Goal: Task Accomplishment & Management: Manage account settings

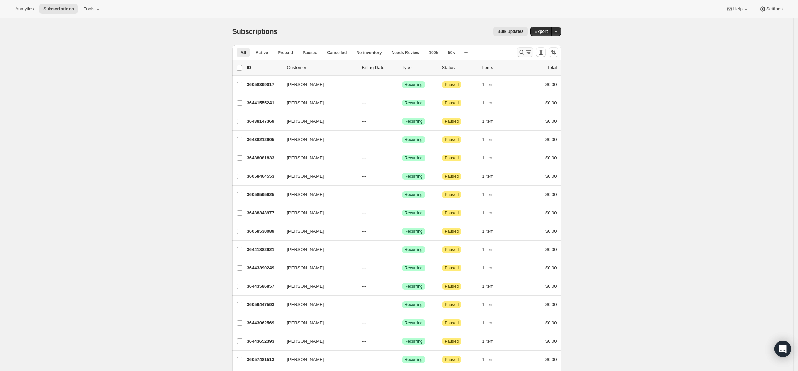
click at [521, 53] on icon "Search and filter results" at bounding box center [521, 52] width 7 height 7
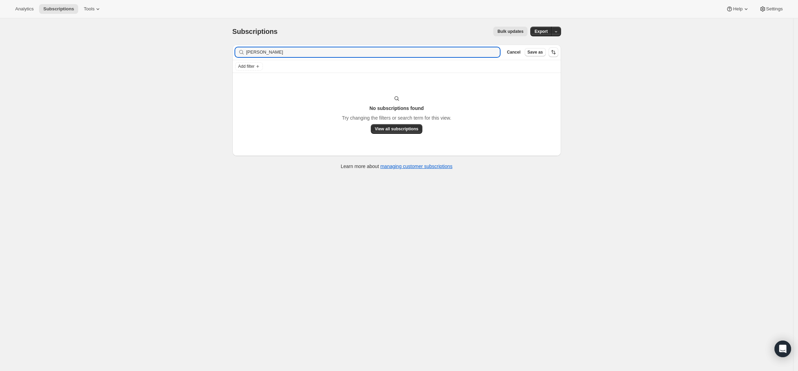
drag, startPoint x: 258, startPoint y: 50, endPoint x: 228, endPoint y: 49, distance: 30.8
click at [228, 49] on div "Subscriptions. This page is ready Subscriptions Bulk updates More actions Bulk …" at bounding box center [396, 97] width 345 height 158
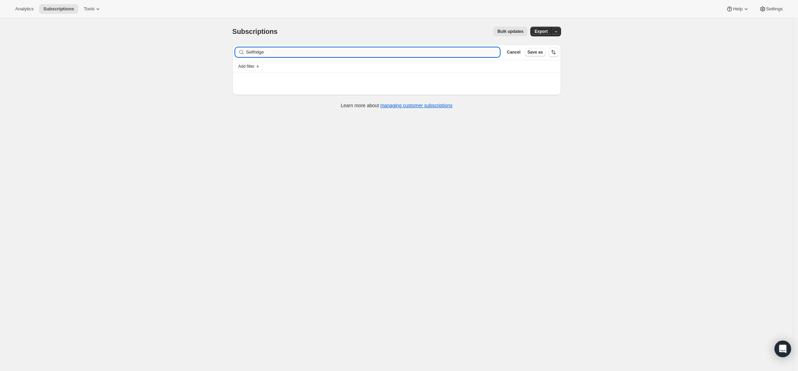
click at [285, 52] on input "Selfridge" at bounding box center [373, 52] width 254 height 10
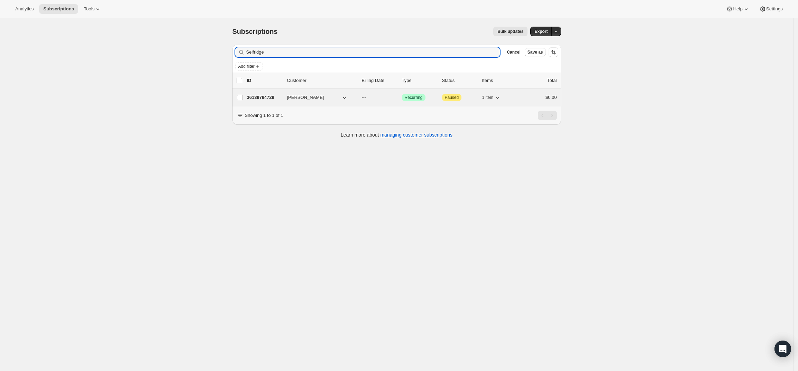
type input "Selfridge"
click at [296, 96] on span "[PERSON_NAME]" at bounding box center [305, 97] width 37 height 7
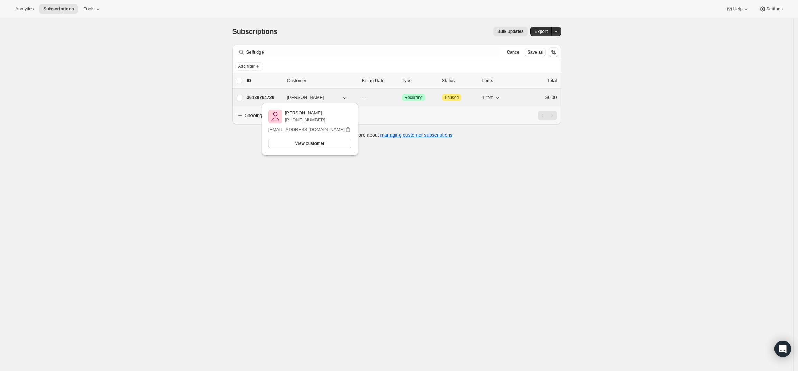
click at [268, 95] on p "36139794729" at bounding box center [264, 97] width 35 height 7
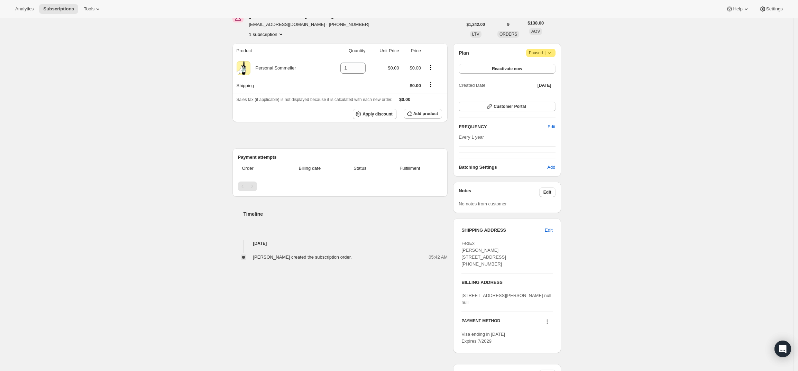
scroll to position [104, 0]
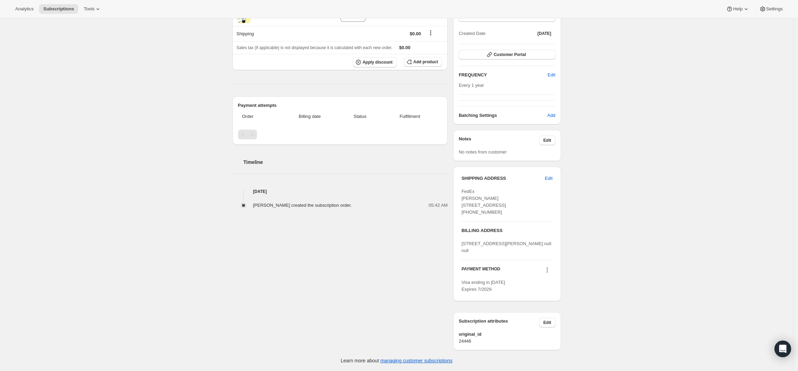
click at [549, 271] on icon at bounding box center [547, 270] width 7 height 7
click at [547, 294] on span "Send link to update card" at bounding box center [549, 296] width 48 height 5
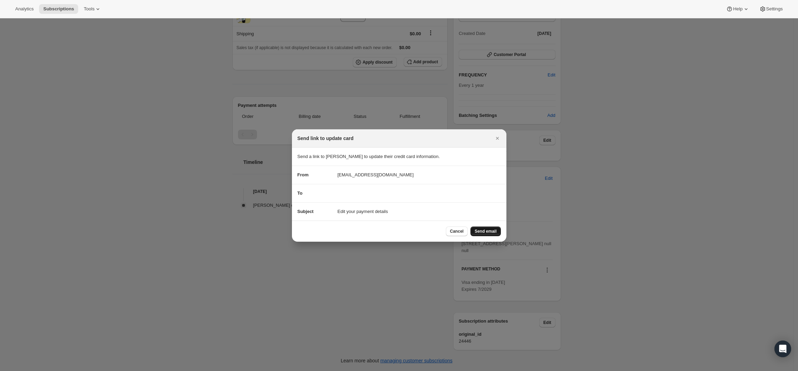
click at [488, 230] on span "Send email" at bounding box center [485, 232] width 22 height 6
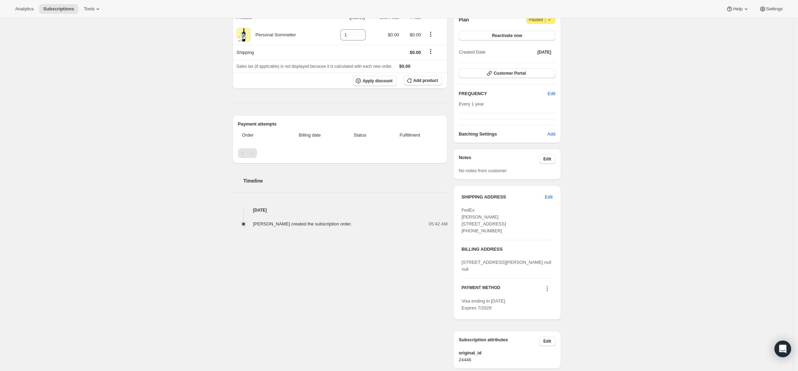
click at [47, 137] on div "Subscription #36139794729. This page is ready Subscription #36139794729 Success…" at bounding box center [396, 152] width 793 height 475
